Goal: Information Seeking & Learning: Learn about a topic

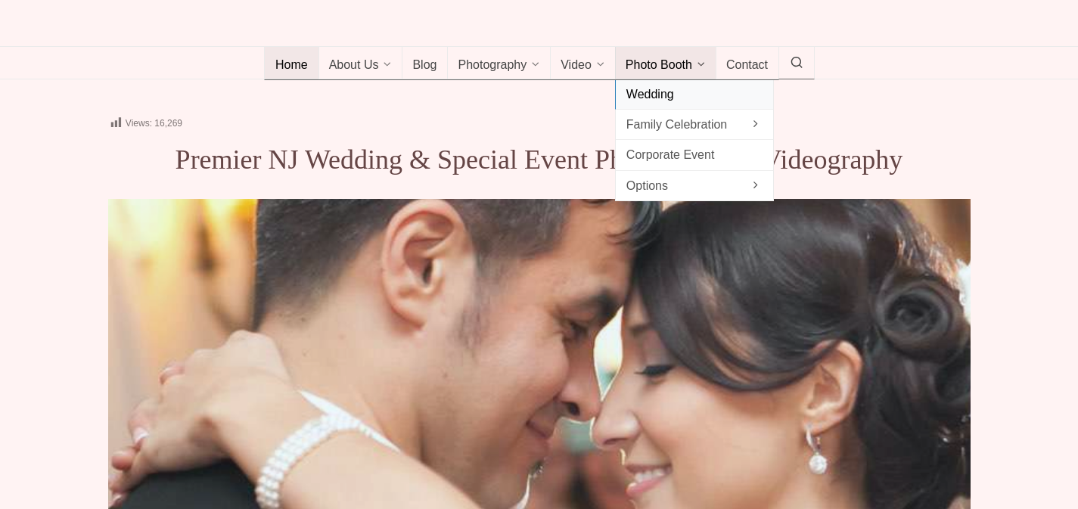
click at [653, 104] on span "Wedding" at bounding box center [694, 94] width 136 height 20
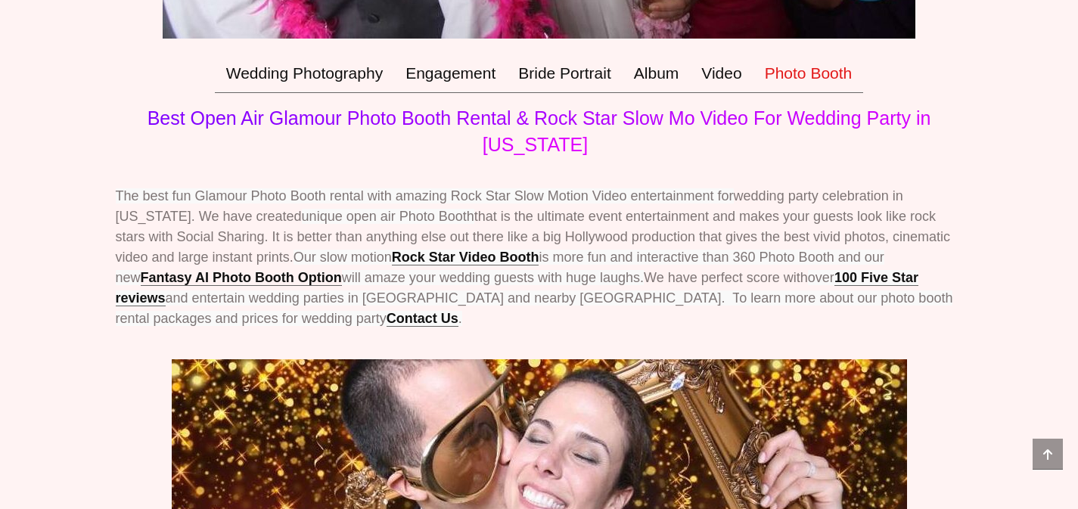
scroll to position [681, 0]
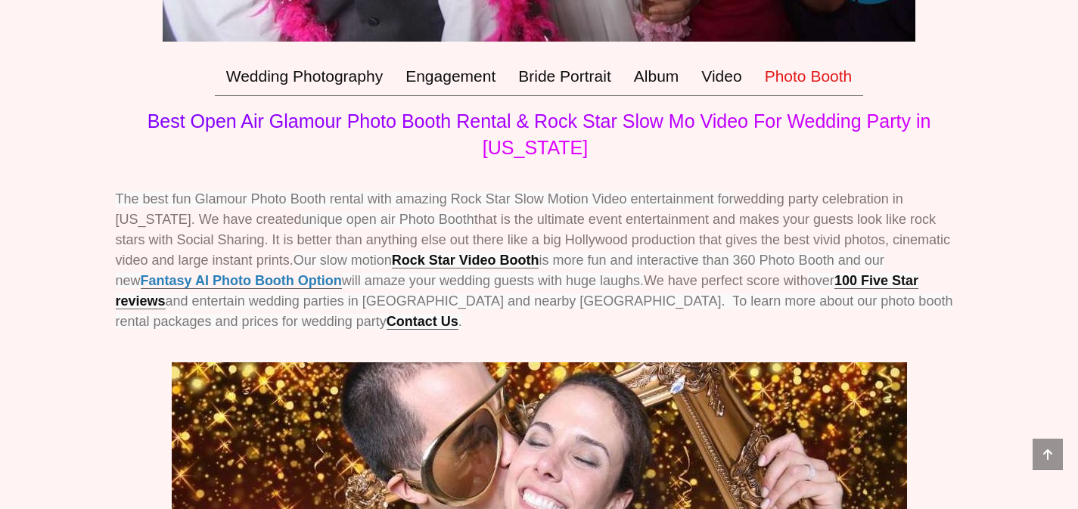
click at [185, 289] on link "Fantasy AI Photo Booth Option" at bounding box center [241, 281] width 201 height 16
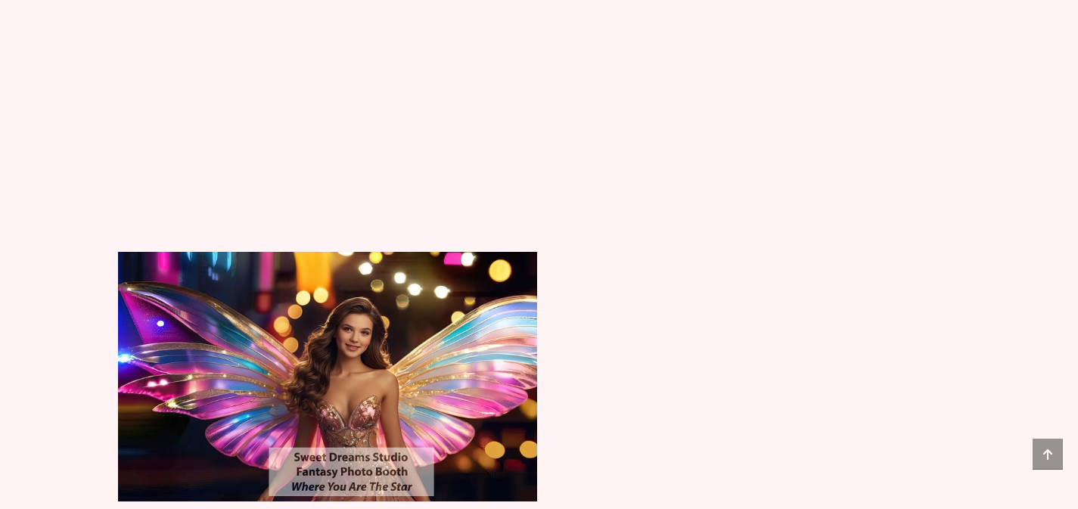
scroll to position [4188, 0]
